Goal: Answer question/provide support: Participate in discussion

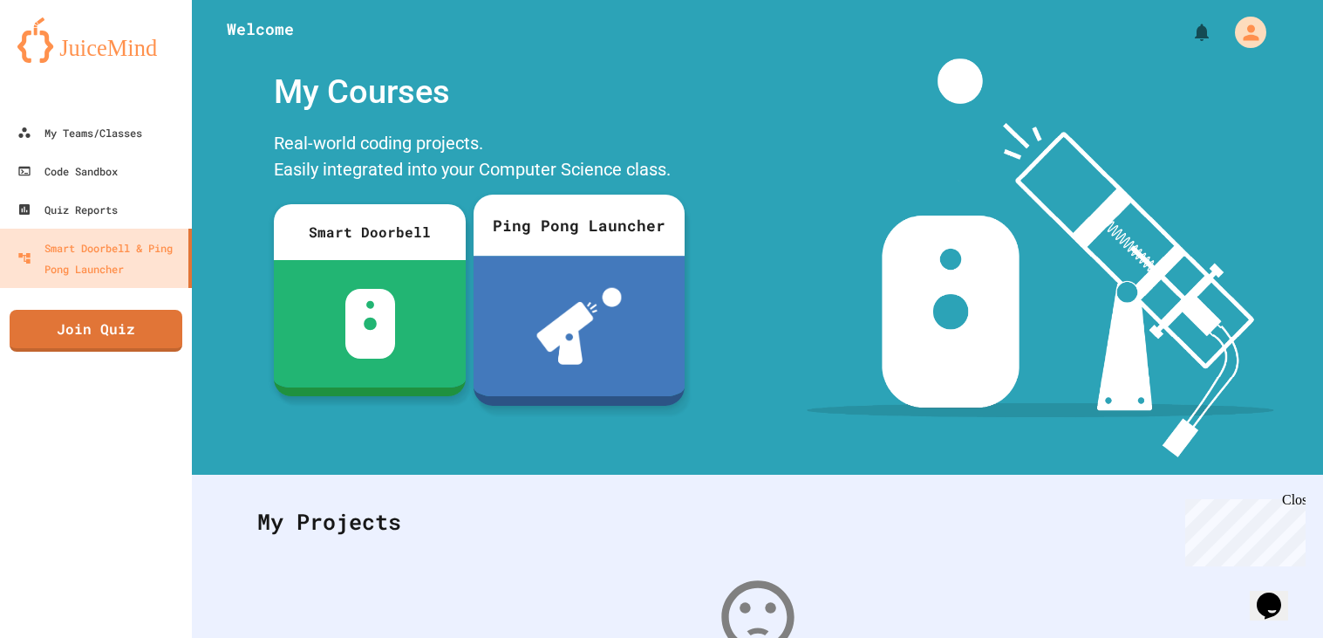
scroll to position [222, 0]
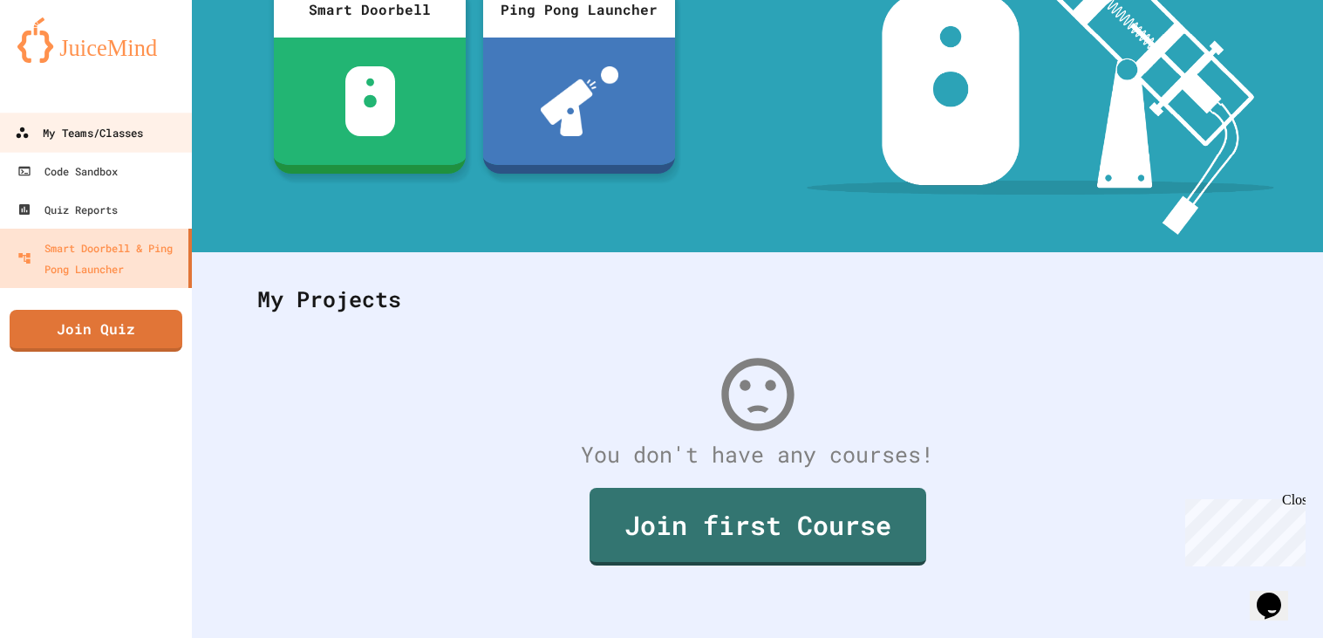
click at [112, 133] on div "My Teams/Classes" at bounding box center [79, 133] width 128 height 22
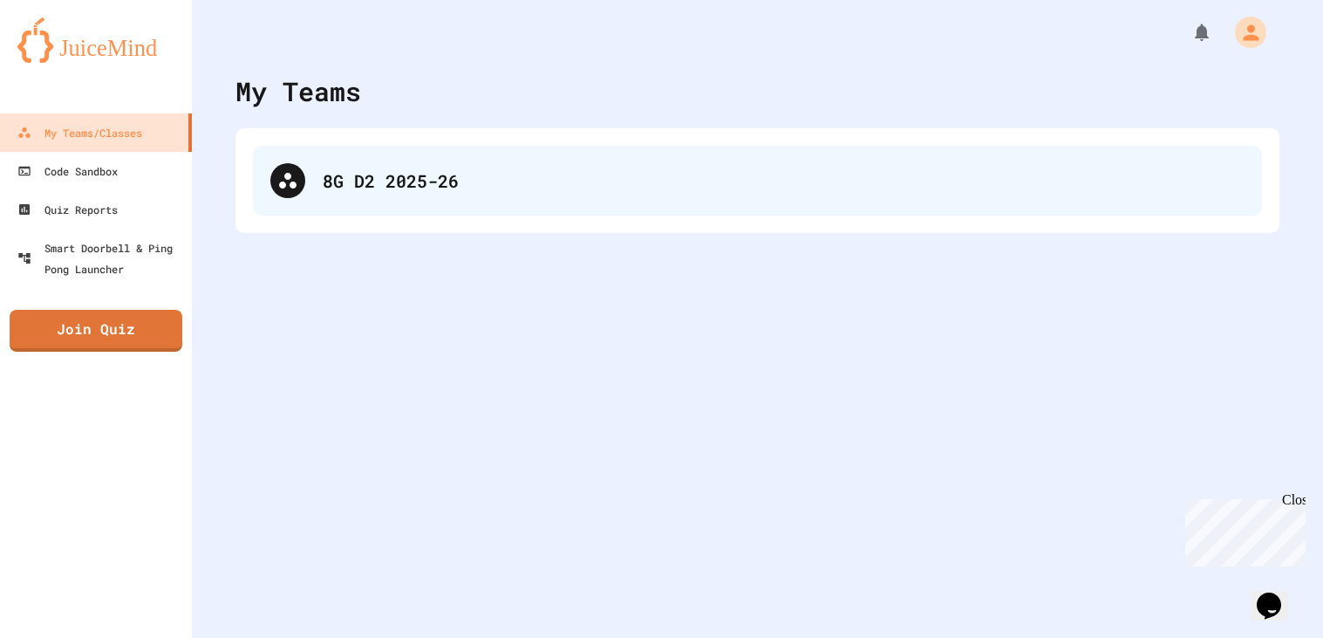
click at [543, 168] on div "8G D2 2025-26" at bounding box center [784, 180] width 922 height 26
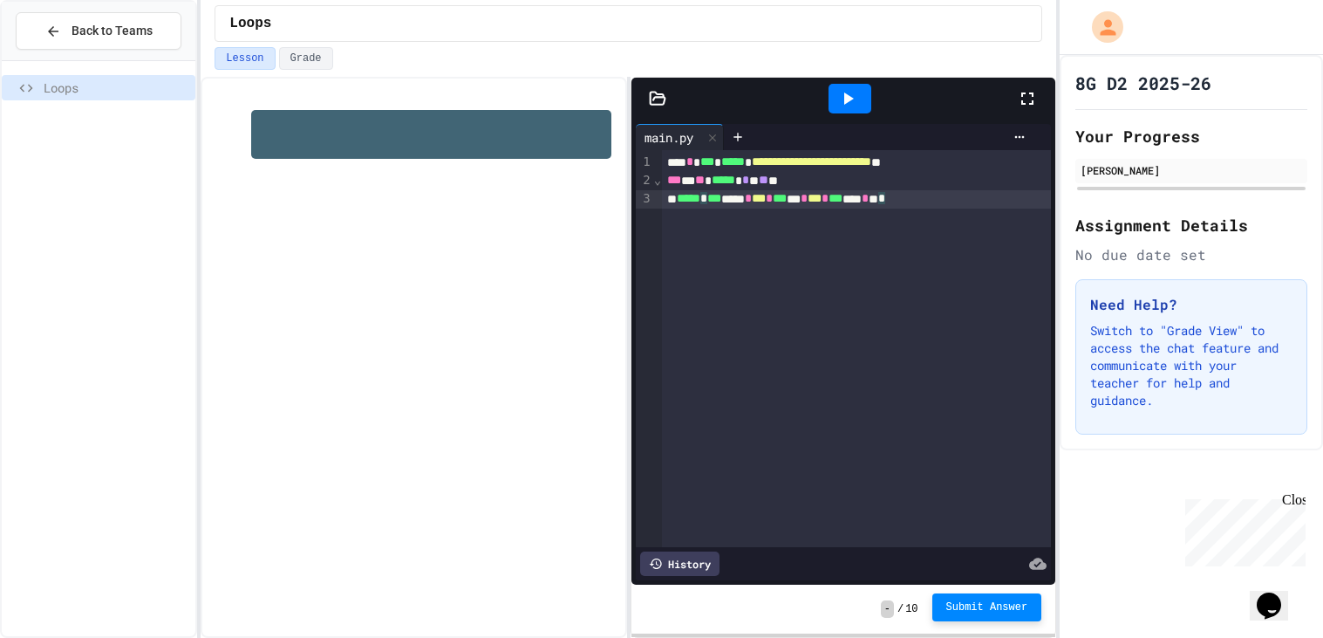
click at [1001, 615] on button "Submit Answer" at bounding box center [987, 607] width 110 height 28
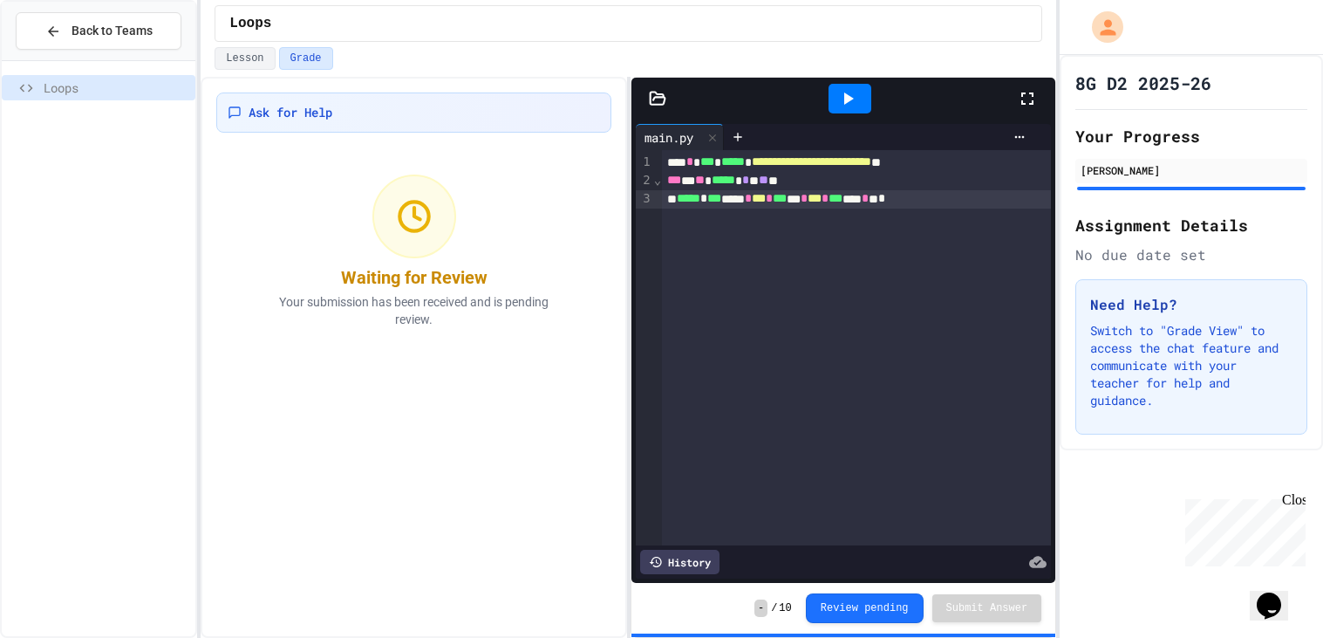
click at [869, 98] on div at bounding box center [850, 99] width 43 height 30
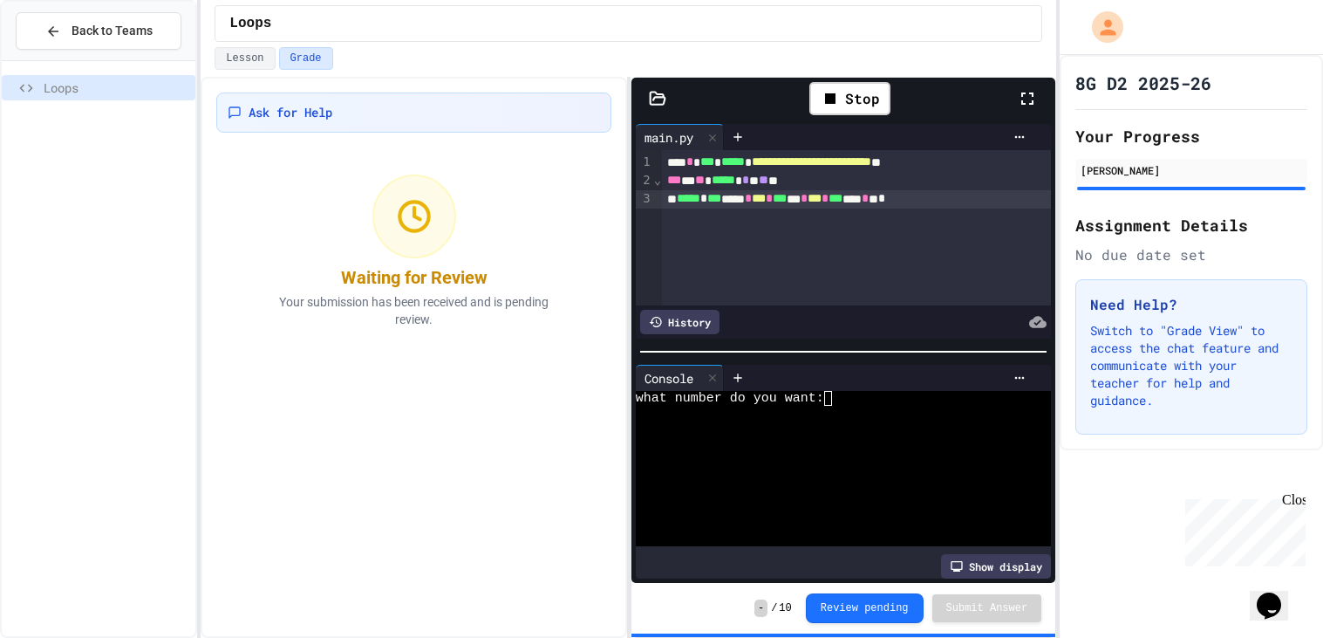
click at [909, 427] on div at bounding box center [836, 429] width 400 height 16
